Goal: Find specific page/section: Find specific page/section

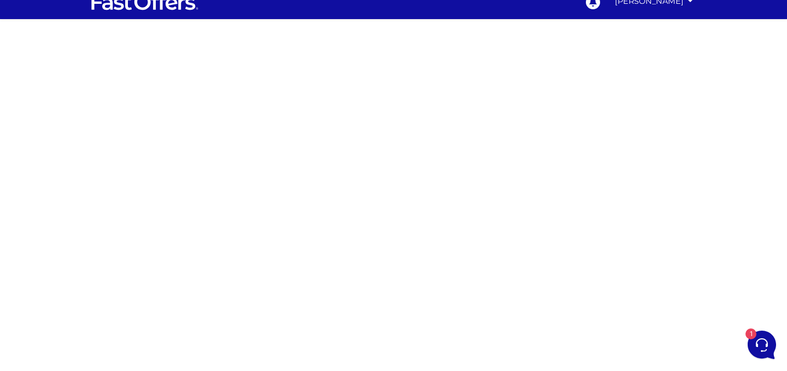
scroll to position [21, 0]
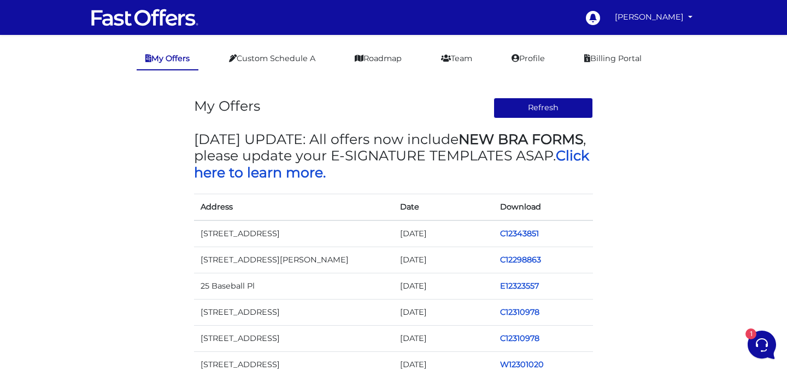
click at [518, 227] on td "C12343851" at bounding box center [543, 234] width 100 height 27
click at [513, 234] on link "C12343851" at bounding box center [519, 234] width 39 height 10
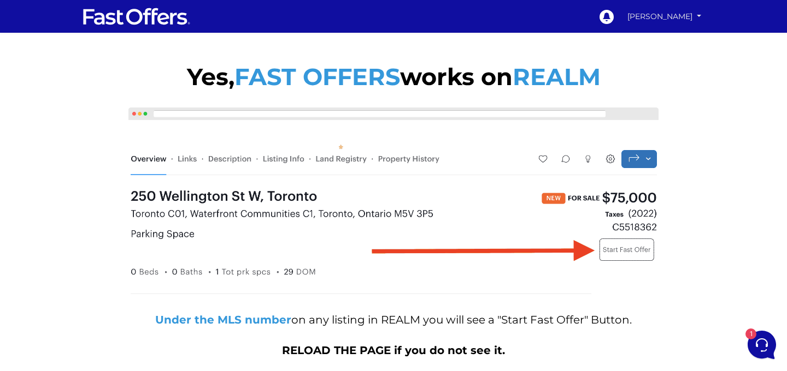
click at [683, 12] on link "[PERSON_NAME]" at bounding box center [663, 16] width 81 height 19
click at [660, 38] on link "My Offers" at bounding box center [666, 38] width 75 height 14
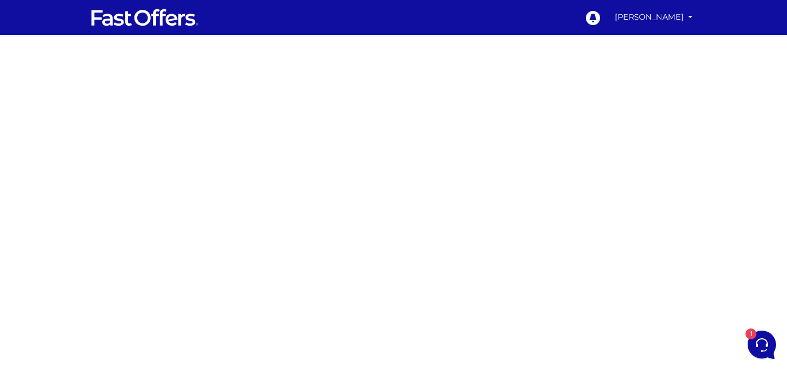
click at [617, 250] on div at bounding box center [393, 321] width 787 height 546
click at [677, 24] on link "[PERSON_NAME]" at bounding box center [653, 17] width 86 height 21
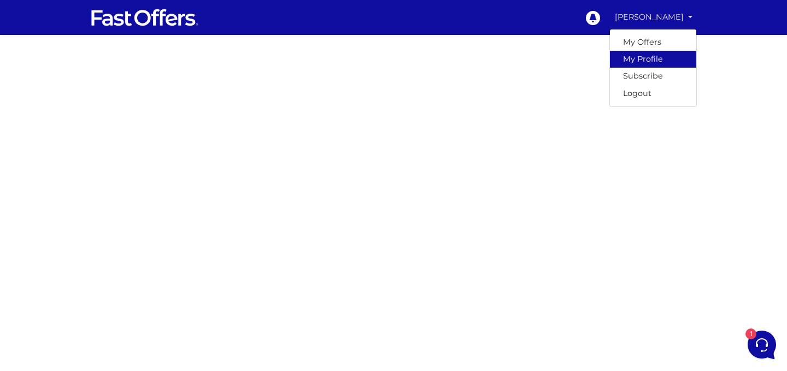
click at [640, 51] on link "My Profile" at bounding box center [653, 59] width 86 height 17
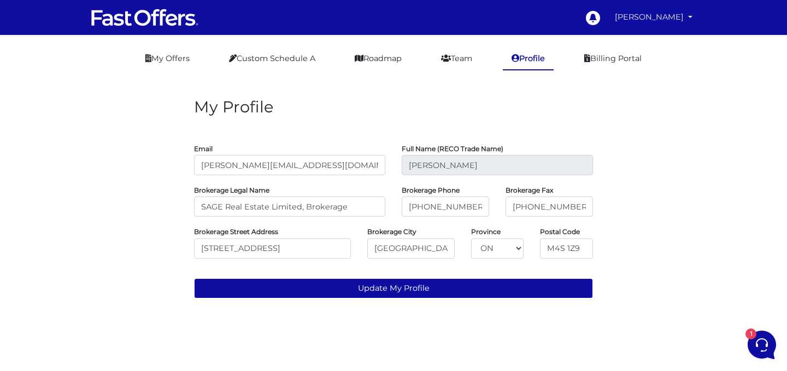
click at [688, 13] on link "[PERSON_NAME]" at bounding box center [653, 17] width 86 height 21
click at [654, 34] on link "My Offers" at bounding box center [653, 42] width 86 height 17
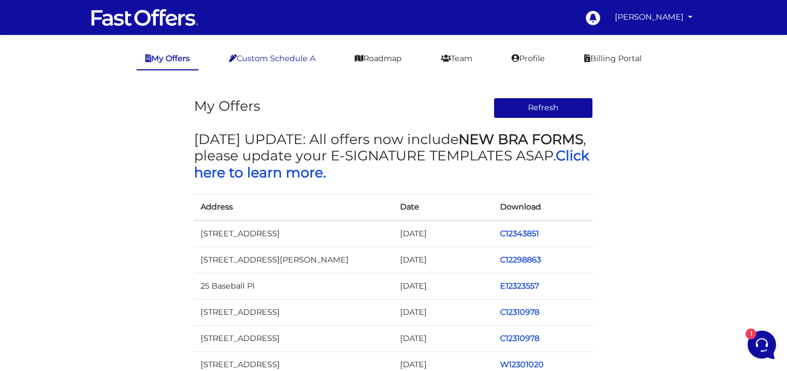
click at [304, 69] on link "Custom Schedule A" at bounding box center [272, 58] width 104 height 21
